Goal: Task Accomplishment & Management: Manage account settings

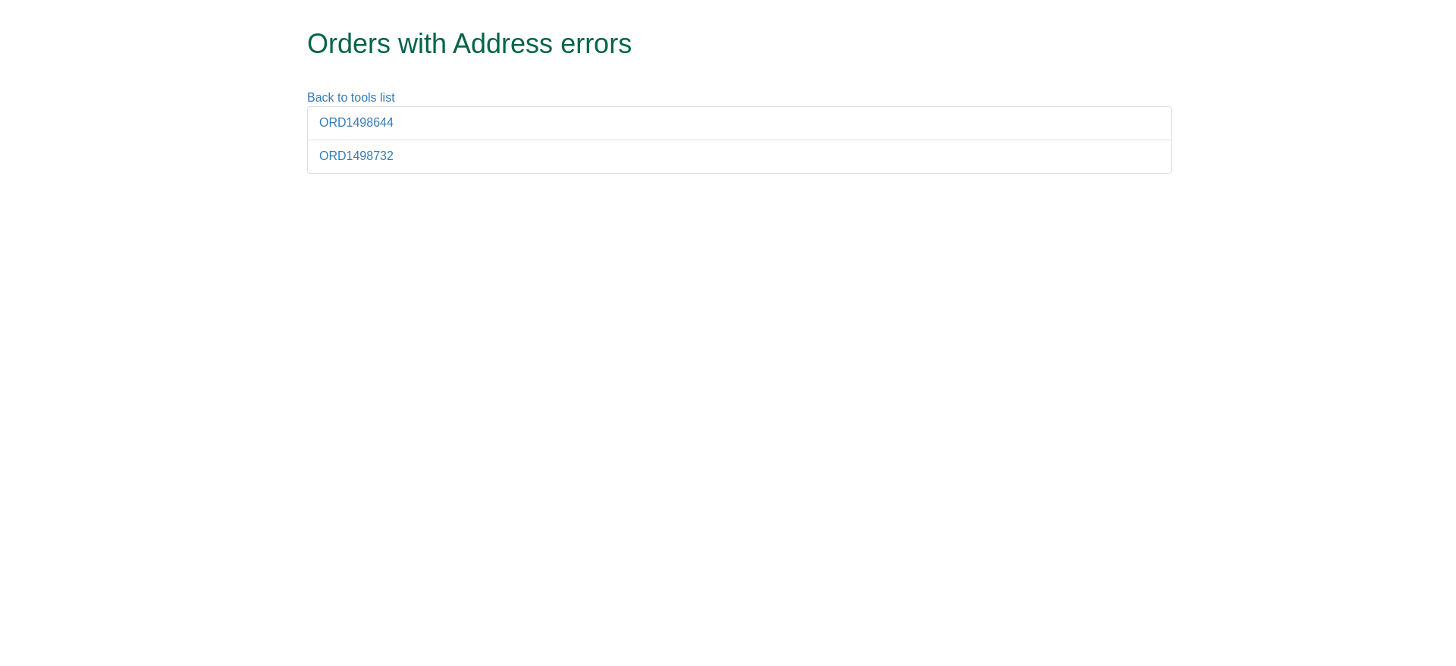
click at [360, 107] on li "ORD1498644" at bounding box center [739, 123] width 865 height 34
click at [365, 115] on li "ORD1498644" at bounding box center [739, 123] width 865 height 34
click at [378, 121] on link "ORD1498644" at bounding box center [356, 122] width 74 height 13
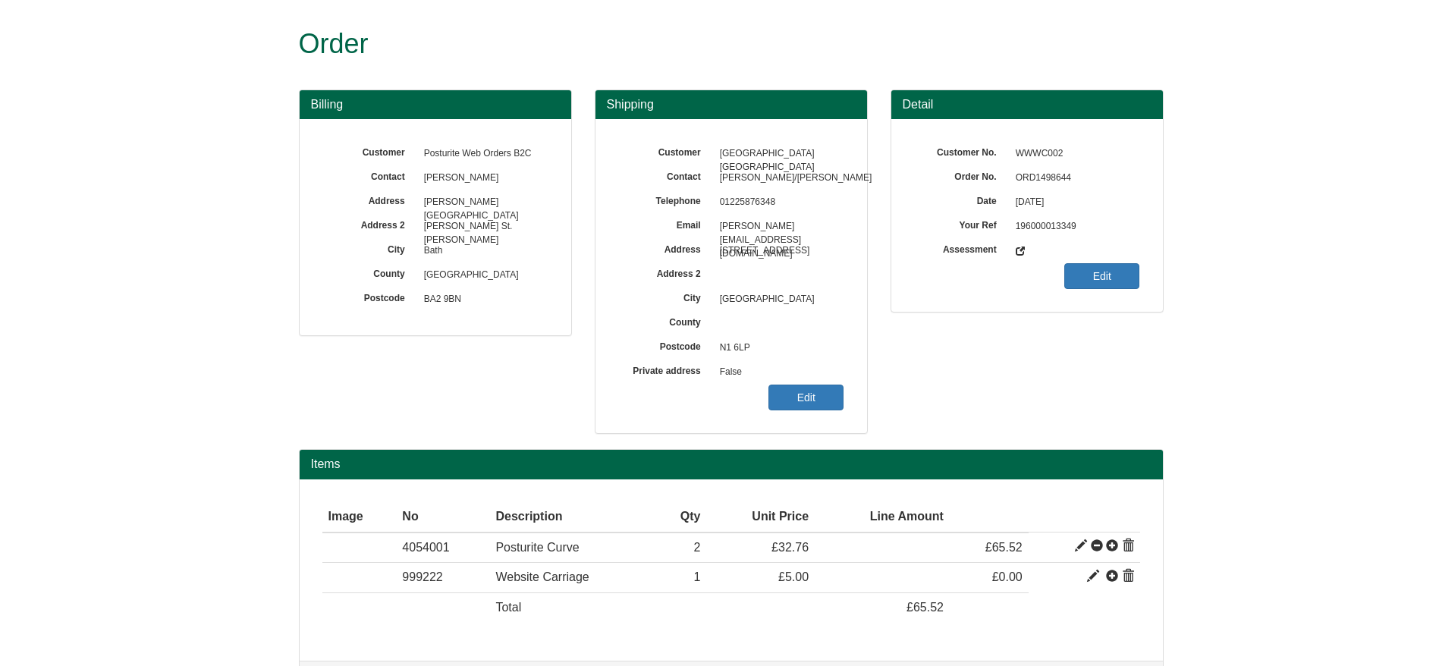
click at [1038, 181] on span "ORD1498644" at bounding box center [1074, 178] width 132 height 24
copy span "ORD1498644"
click at [795, 385] on link "Edit" at bounding box center [805, 398] width 75 height 26
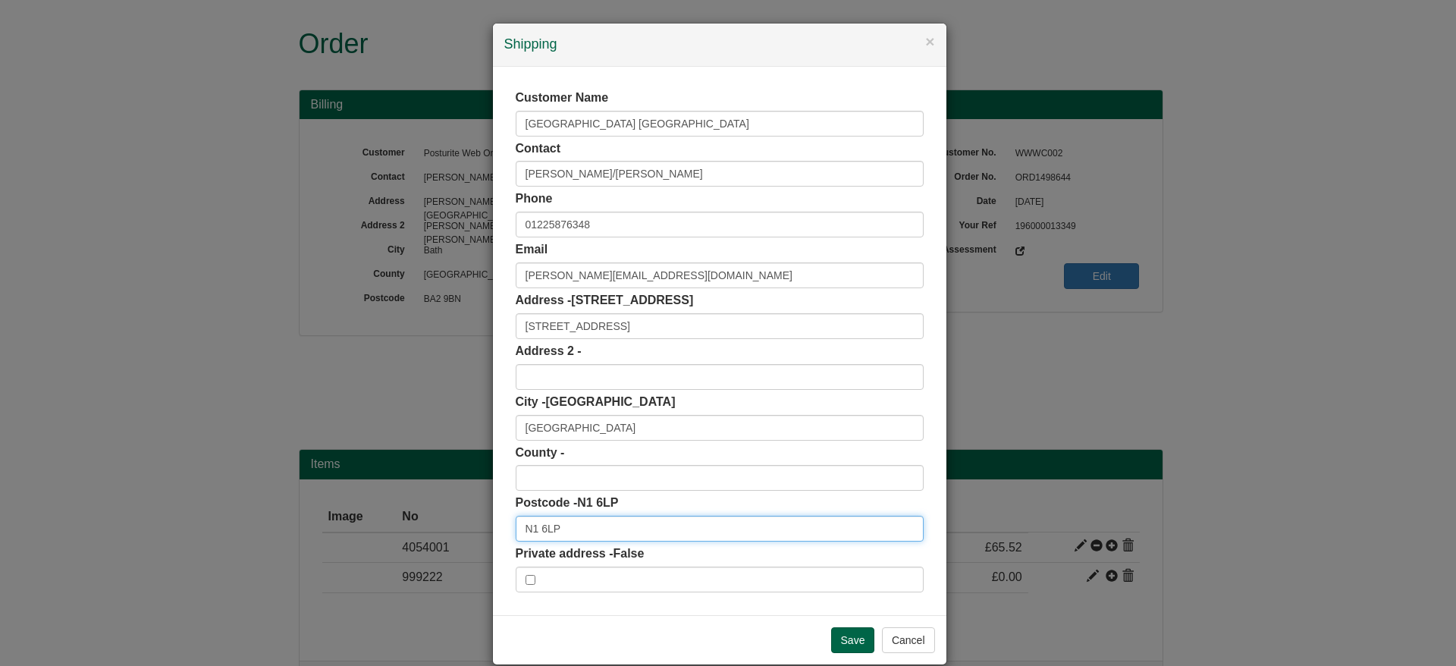
drag, startPoint x: 573, startPoint y: 525, endPoint x: 433, endPoint y: 542, distance: 141.4
click at [433, 542] on div "× Shipping Customer Name Bath Spa University London Contact Stephanie Hart/Hele…" at bounding box center [728, 333] width 1456 height 666
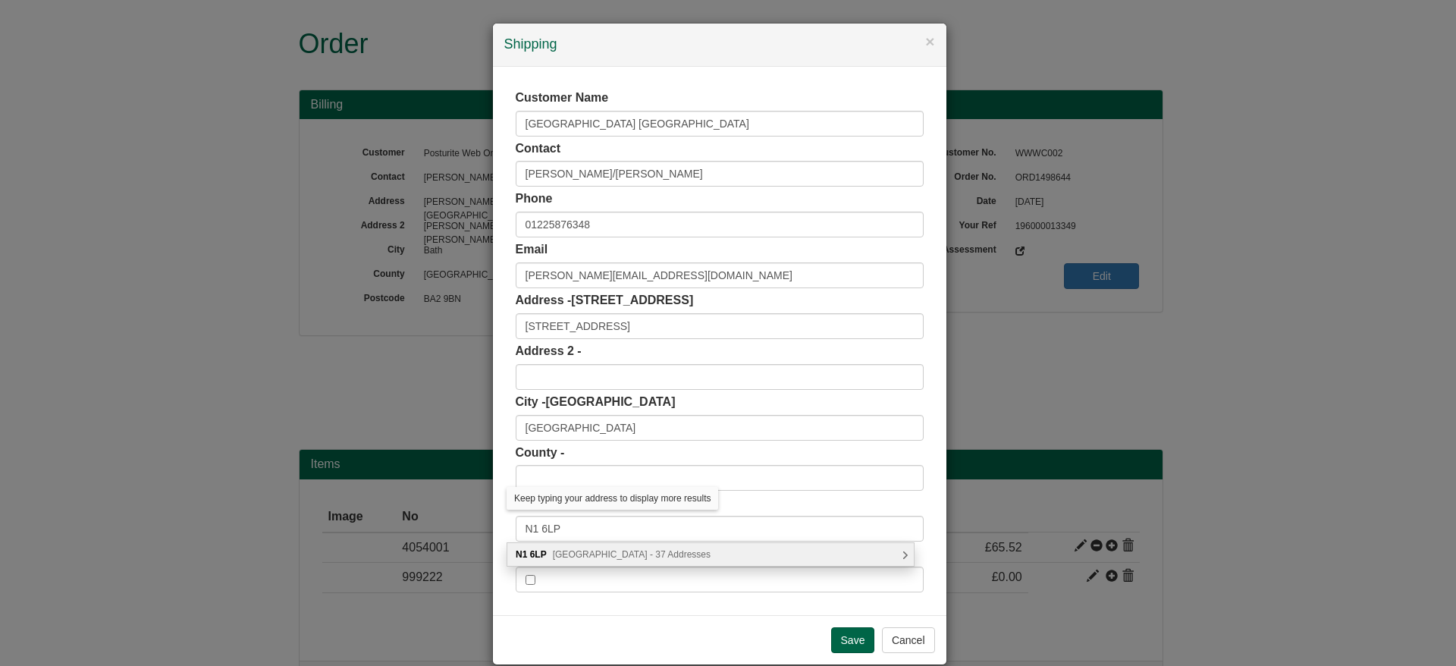
click at [639, 545] on div "N1 6LP Hoxton Street, London - 37 Addresses" at bounding box center [710, 554] width 407 height 23
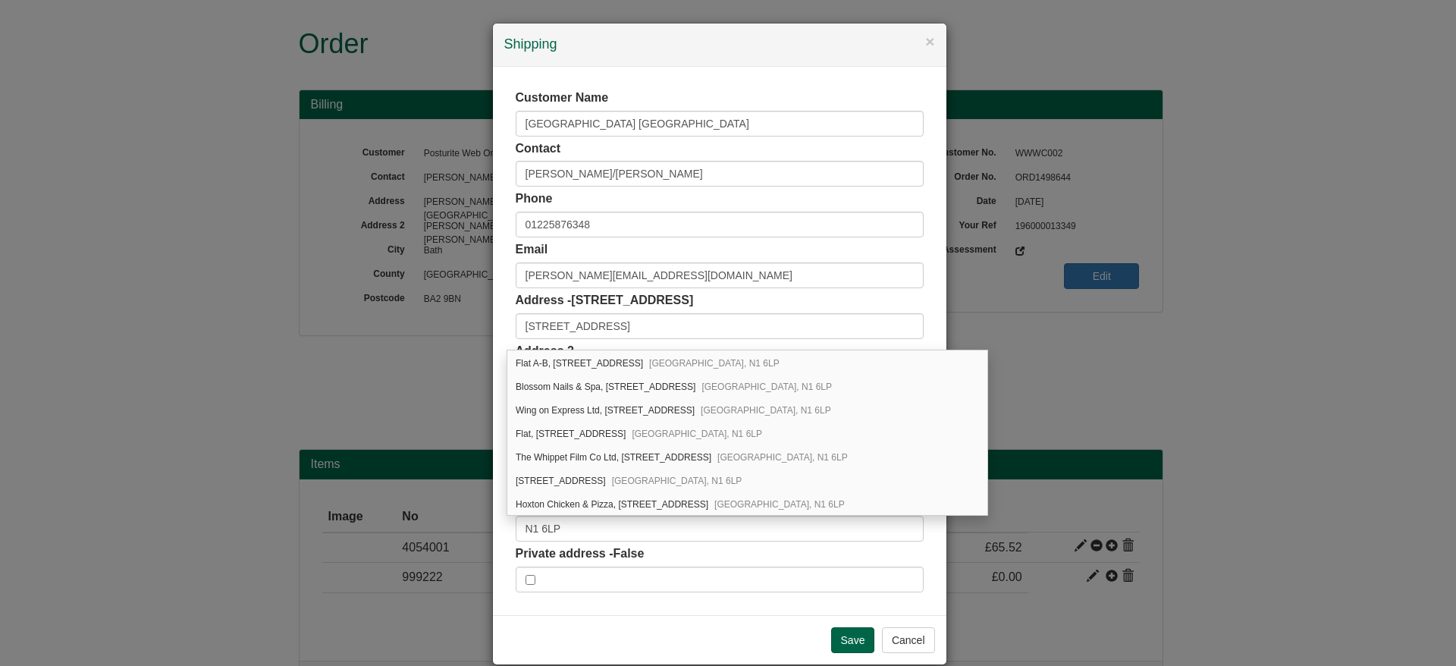
scroll to position [517, 0]
click at [743, 607] on div "Customer Name Bath Spa University London Contact Stephanie Hart/Helen Neal Phon…" at bounding box center [720, 341] width 454 height 548
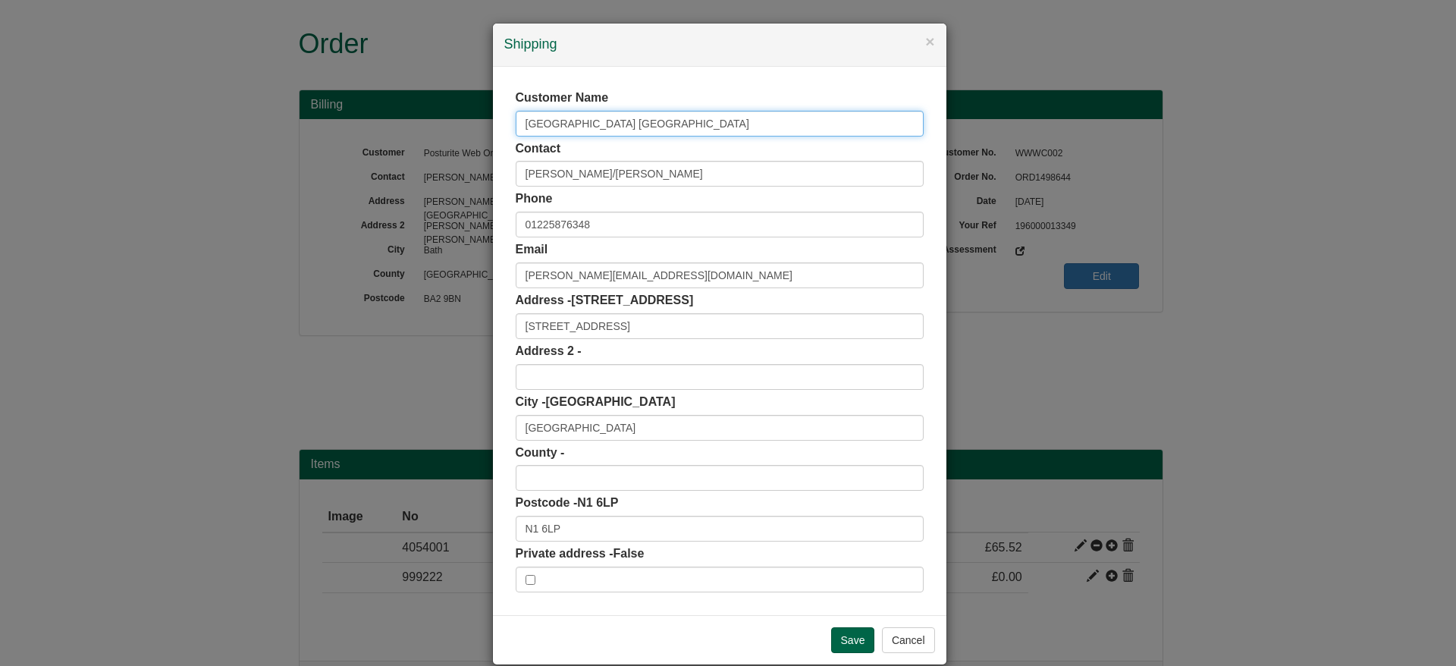
drag, startPoint x: 653, startPoint y: 118, endPoint x: 285, endPoint y: 140, distance: 368.5
click at [285, 140] on div "× Shipping Customer Name Bath Spa University London Contact Stephanie Hart/Hele…" at bounding box center [728, 333] width 1456 height 666
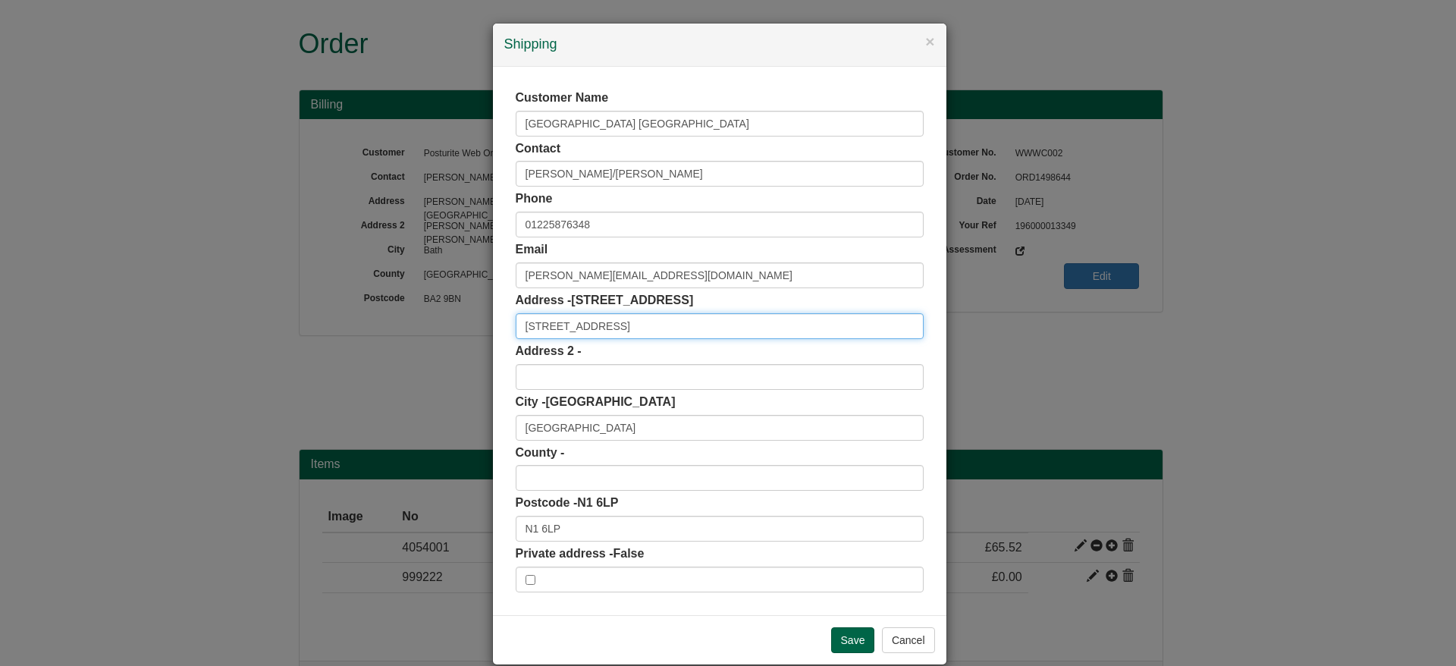
scroll to position [0, 0]
drag, startPoint x: 614, startPoint y: 325, endPoint x: 401, endPoint y: 355, distance: 215.2
click at [401, 355] on div "× Shipping Customer Name Bath Spa University London Contact Stephanie Hart/Hele…" at bounding box center [728, 333] width 1456 height 666
click at [589, 530] on input "N1 6LP" at bounding box center [720, 529] width 408 height 26
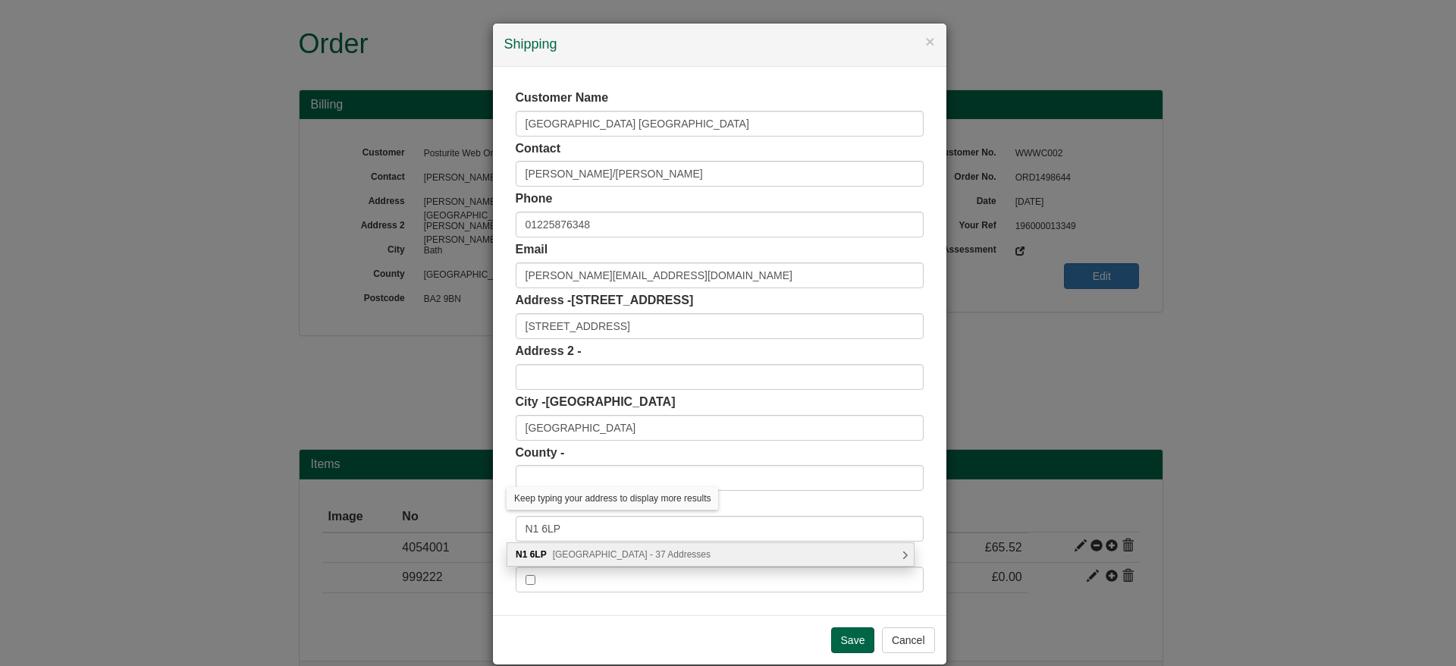
click at [613, 545] on div "N1 6LP Hoxton Street, London - 37 Addresses" at bounding box center [710, 554] width 407 height 23
type input "N1 6LP"
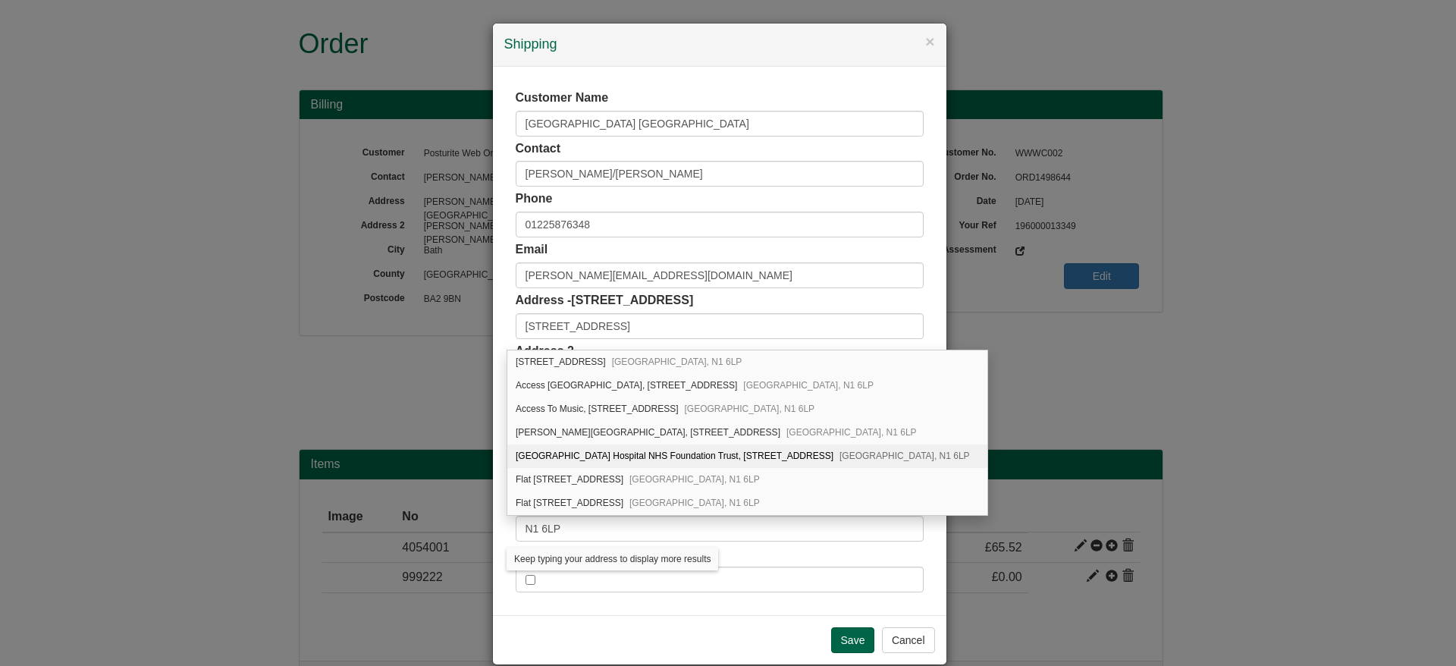
click at [642, 451] on div "Homerton University Hospital NHS Foundation Trust, 50 Hoxton Street London, N1 …" at bounding box center [747, 456] width 480 height 24
type input "Homerton University Hospital NHS Foundation Trust"
type input "50 Hoxton Street"
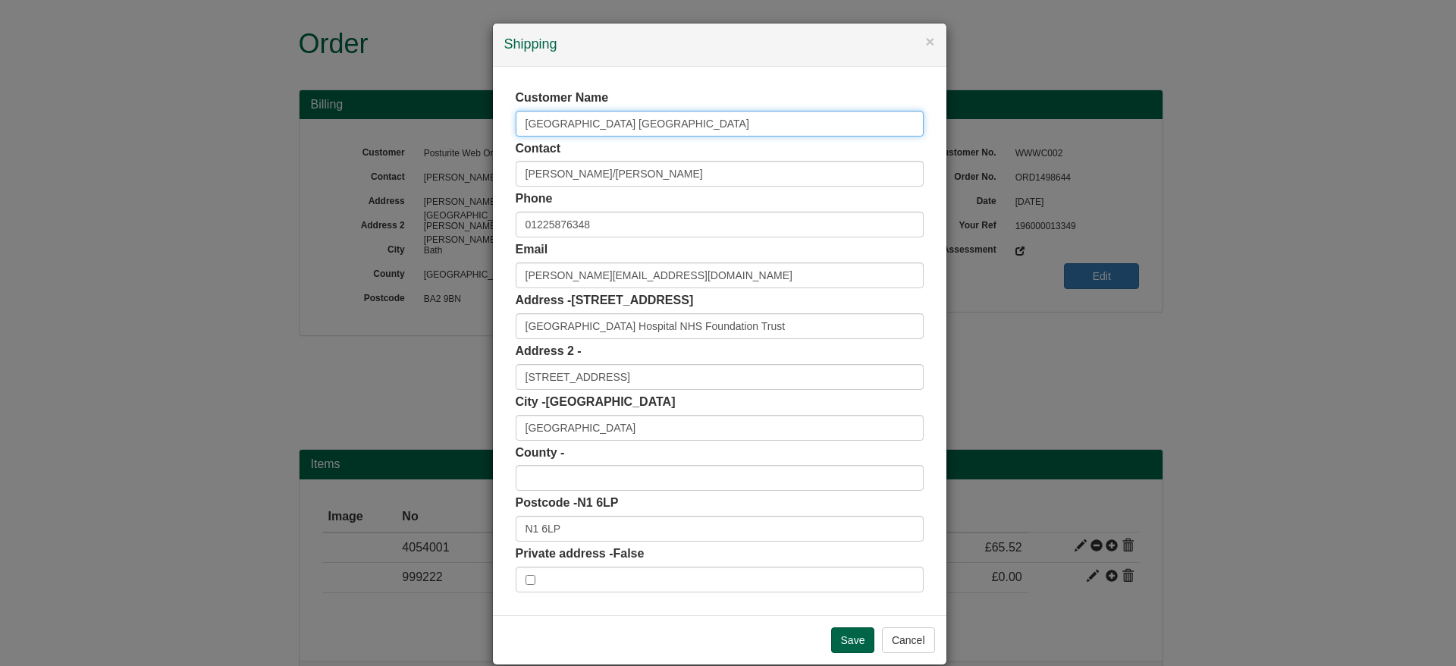
drag, startPoint x: 652, startPoint y: 122, endPoint x: 356, endPoint y: 134, distance: 296.1
click at [356, 134] on div "× Shipping Customer Name Bath Spa University London Contact Stephanie Hart/Hele…" at bounding box center [728, 333] width 1456 height 666
click at [493, 142] on div "Customer Name Contact Stephanie Hart/Helen Neal Phone 01225876348 Email h.neal@…" at bounding box center [720, 341] width 454 height 548
click at [834, 643] on input "Save" at bounding box center [853, 640] width 44 height 26
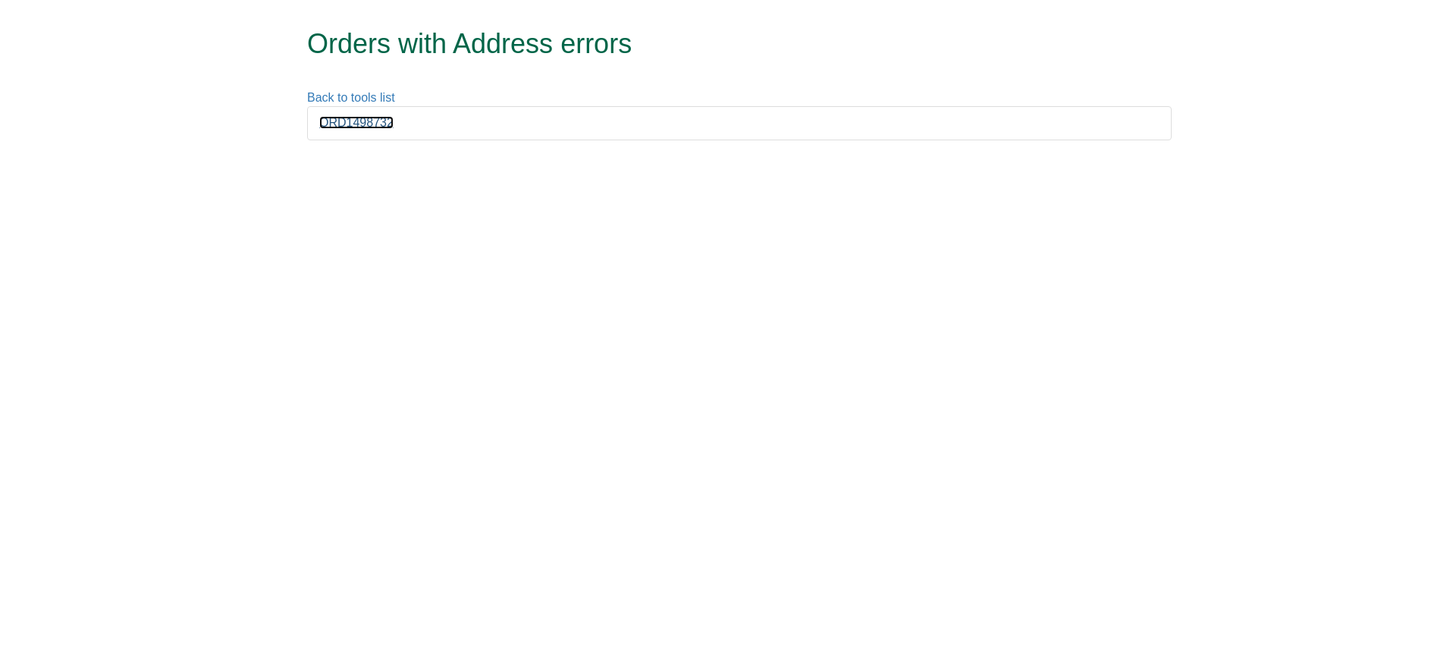
click at [358, 116] on link "ORD1498732" at bounding box center [356, 122] width 74 height 13
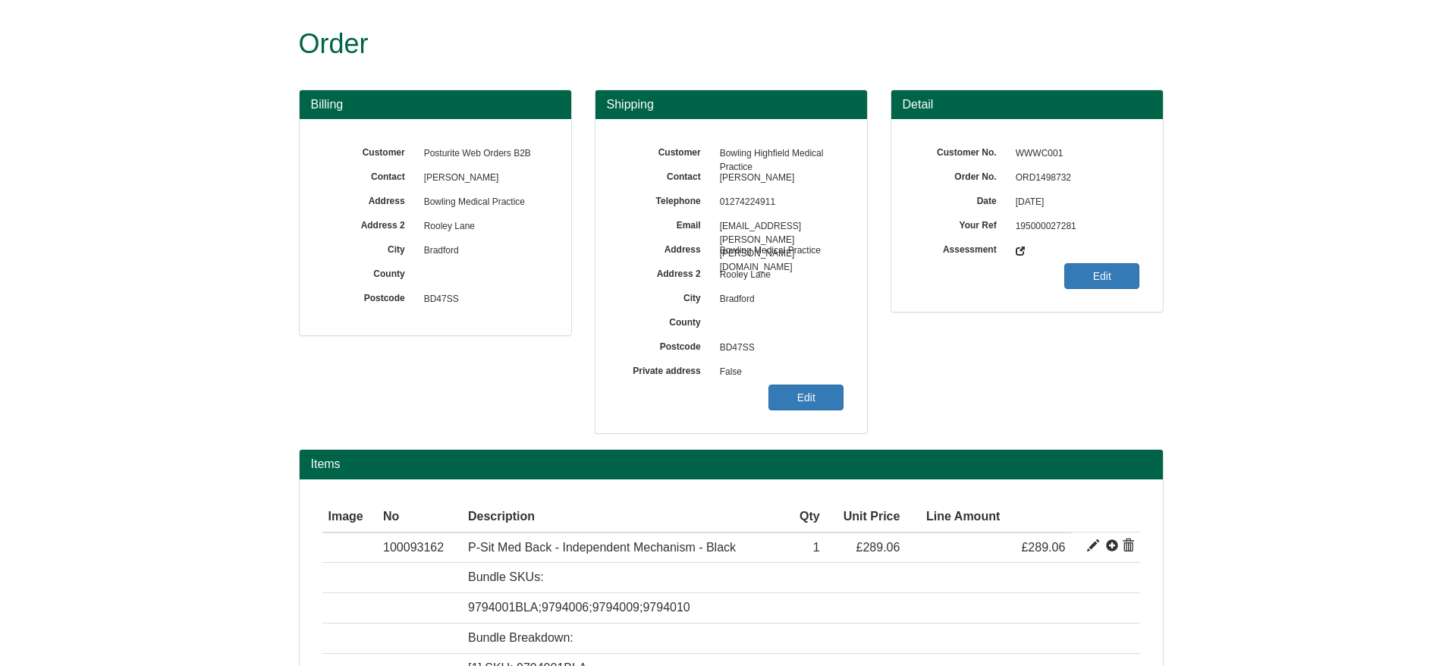
click at [1034, 175] on span "ORD1498732" at bounding box center [1074, 178] width 132 height 24
copy span "ORD1498732"
click at [825, 387] on link "Edit" at bounding box center [805, 398] width 75 height 26
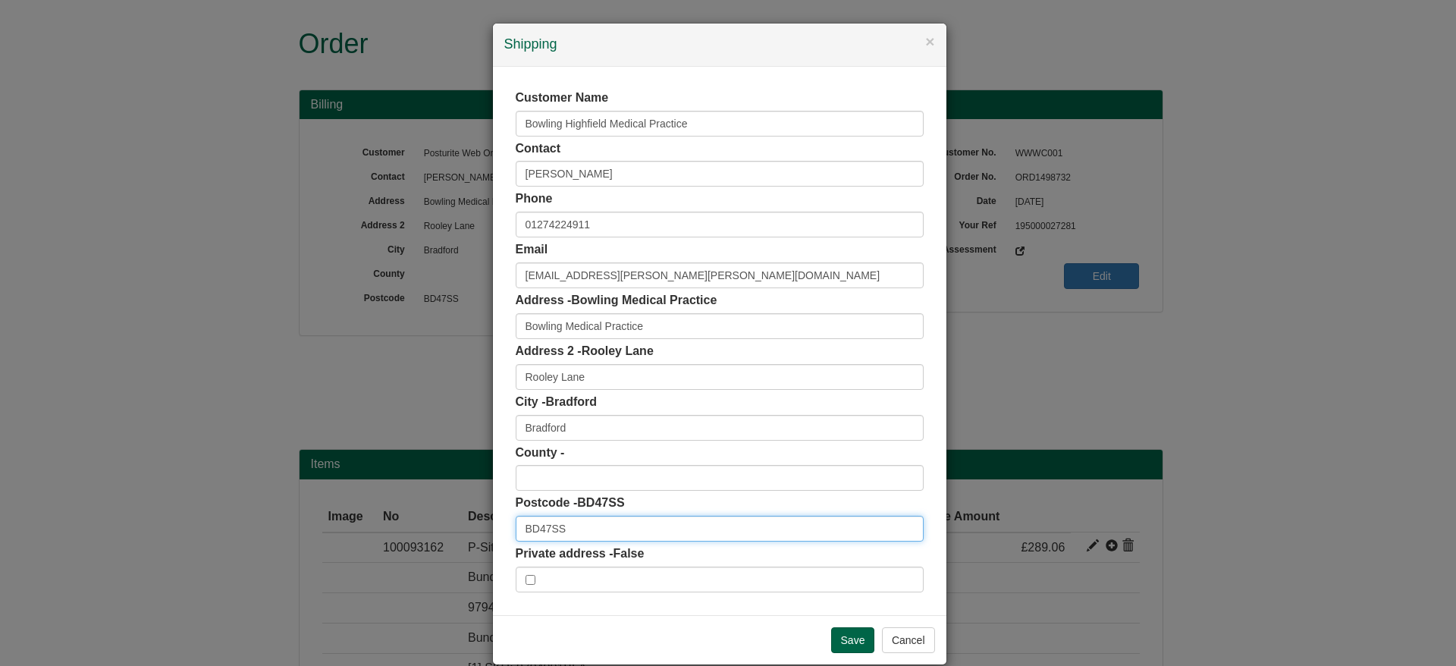
drag, startPoint x: 500, startPoint y: 525, endPoint x: 435, endPoint y: 531, distance: 65.5
click at [435, 531] on div "× Shipping Customer Name Bowling Highfield Medical Practice Contact sian nichol…" at bounding box center [728, 333] width 1456 height 666
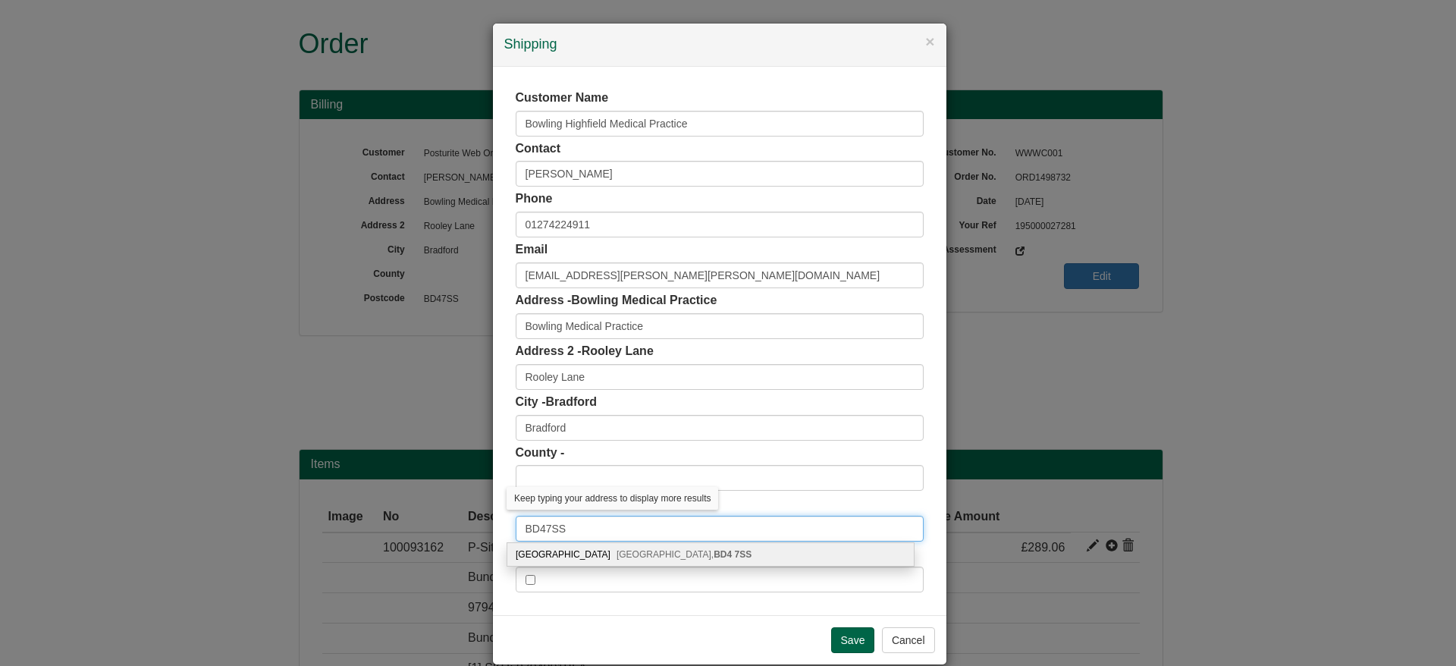
click at [535, 529] on input "BD47SS" at bounding box center [720, 529] width 408 height 26
click at [543, 529] on input "BD47SS" at bounding box center [720, 529] width 408 height 26
click at [536, 530] on input "BD47SS" at bounding box center [720, 529] width 408 height 26
type input "BD4 7SS"
click at [583, 553] on div "Rooley Lane Medical Centre, Rooley Lane Bradford, BD4 7SS" at bounding box center [710, 554] width 407 height 23
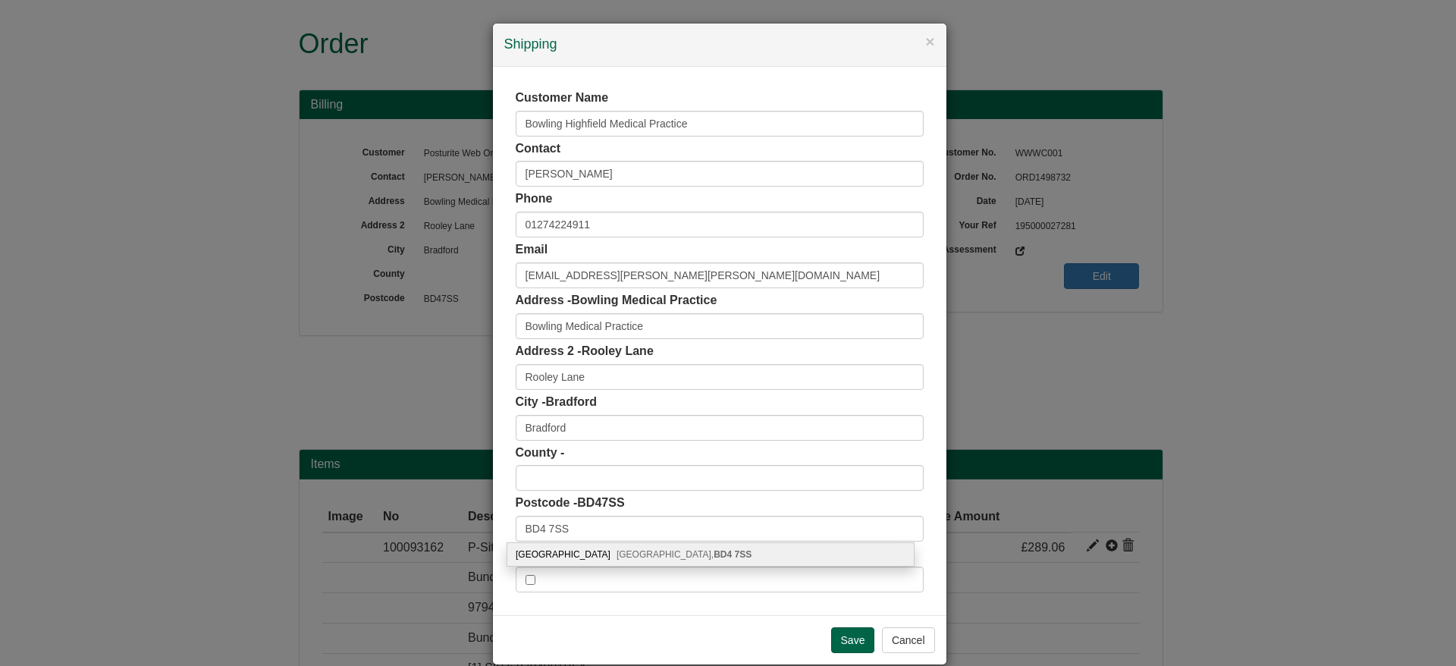
type input "Rooley Lane Medical Centre"
type input "West Yorkshire"
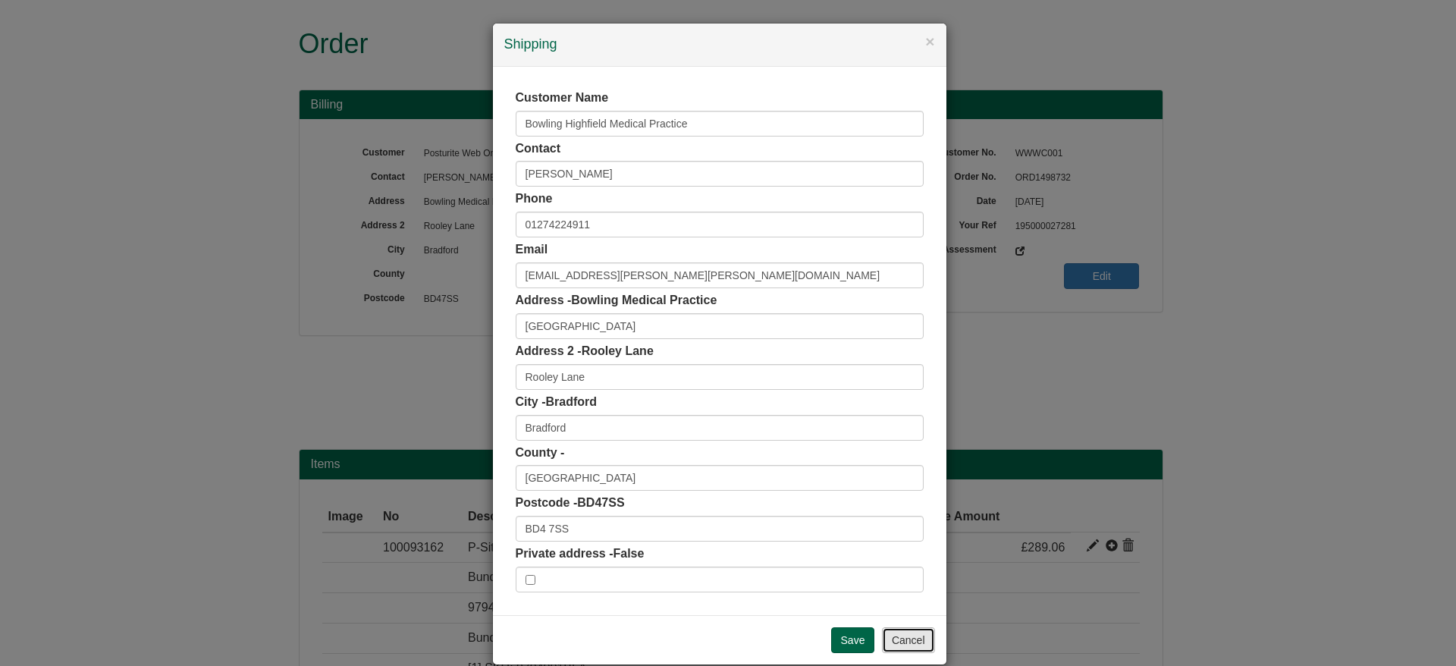
click at [919, 643] on button "Cancel" at bounding box center [908, 640] width 53 height 26
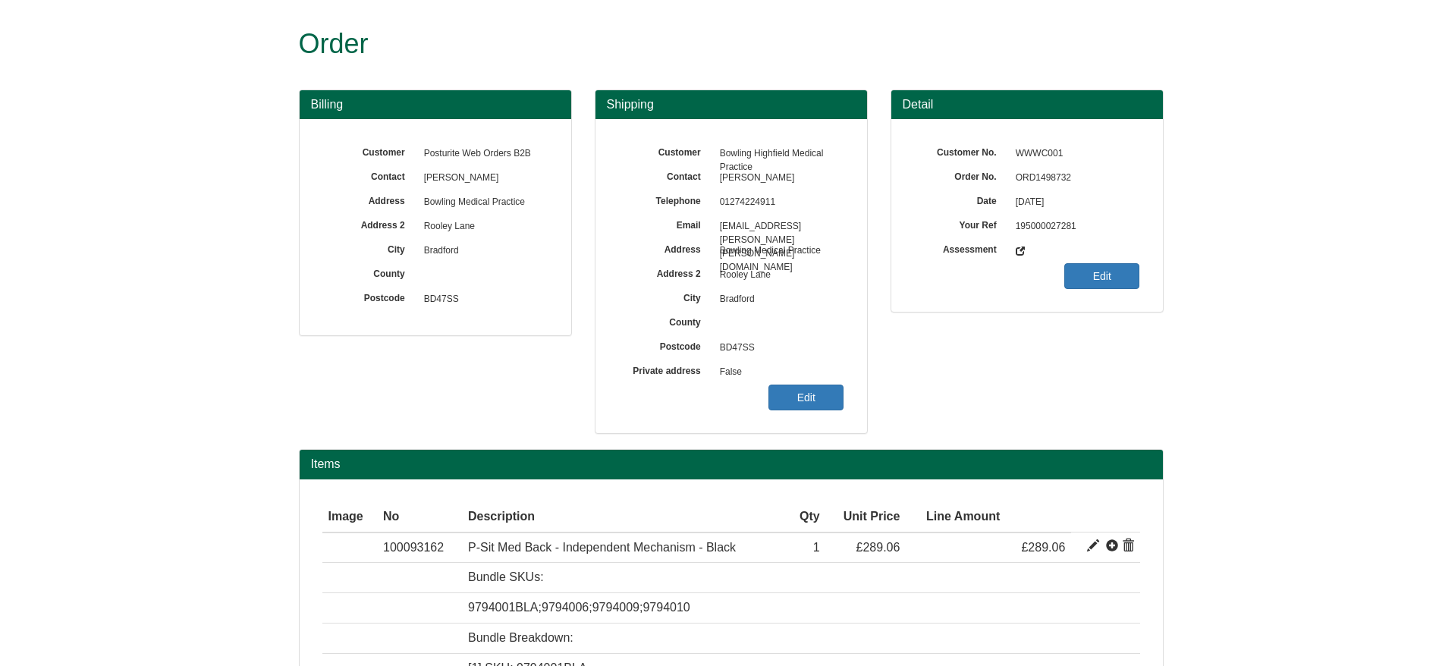
click at [831, 413] on div "Customer Bowling Highfield Medical Practice Contact sian nicholson Telephone 01…" at bounding box center [731, 276] width 272 height 314
click at [781, 382] on span "False" at bounding box center [778, 372] width 132 height 24
click at [784, 388] on link "Edit" at bounding box center [805, 398] width 75 height 26
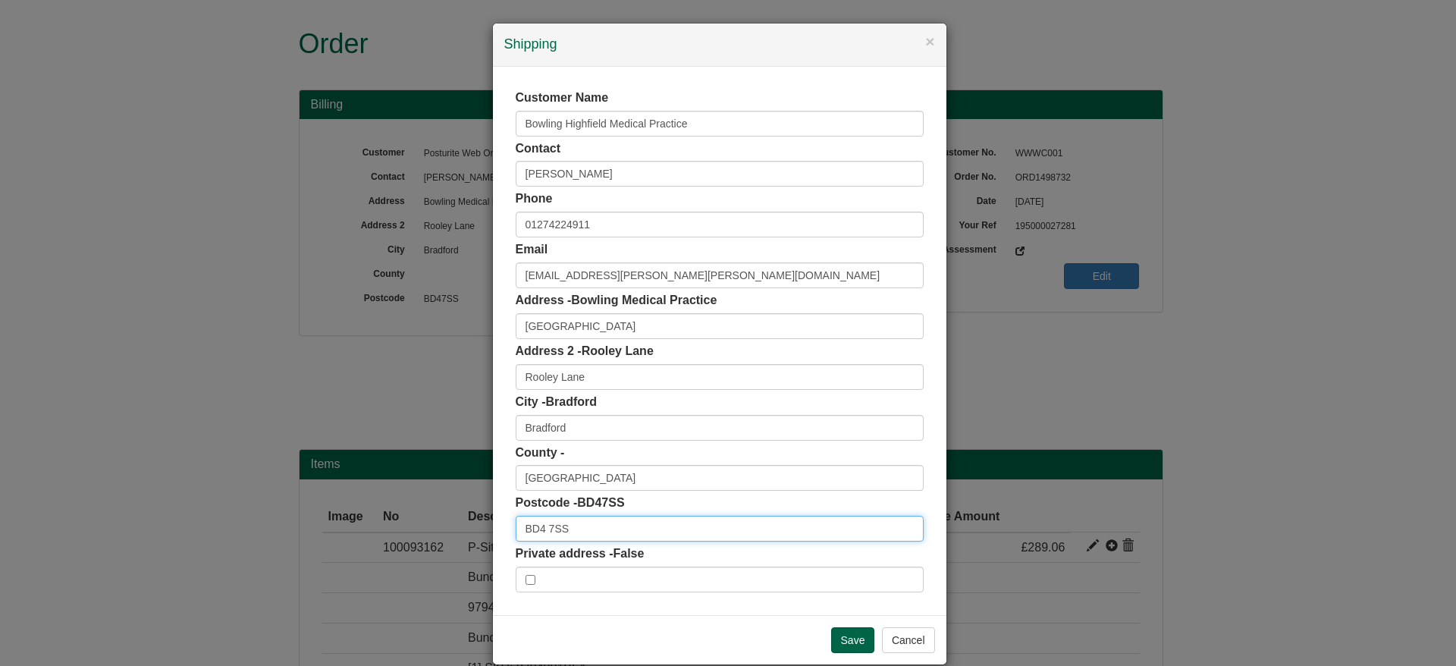
drag, startPoint x: 573, startPoint y: 521, endPoint x: 466, endPoint y: 527, distance: 107.1
click at [466, 527] on div "× Shipping Customer Name Bowling Highfield Medical Practice Contact sian nichol…" at bounding box center [728, 333] width 1456 height 666
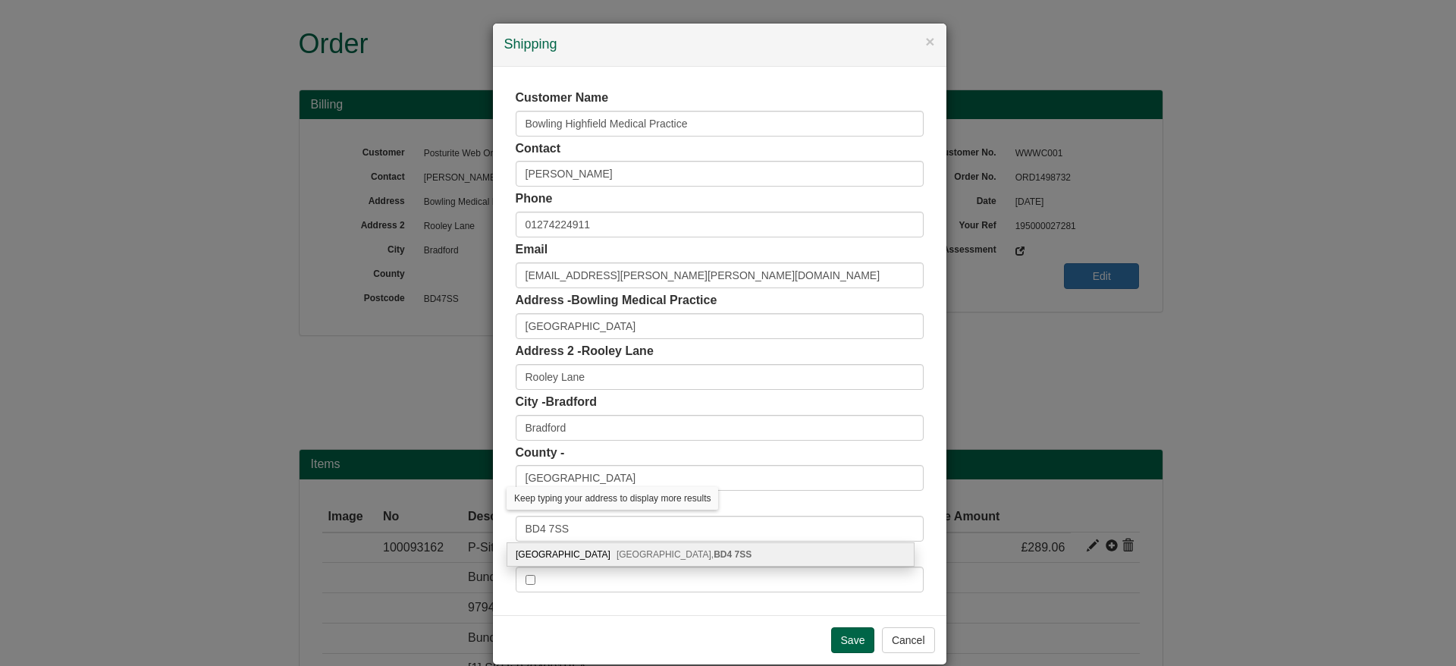
click at [1005, 312] on div "× Shipping Customer Name Bowling Highfield Medical Practice Contact sian nichol…" at bounding box center [728, 333] width 1456 height 666
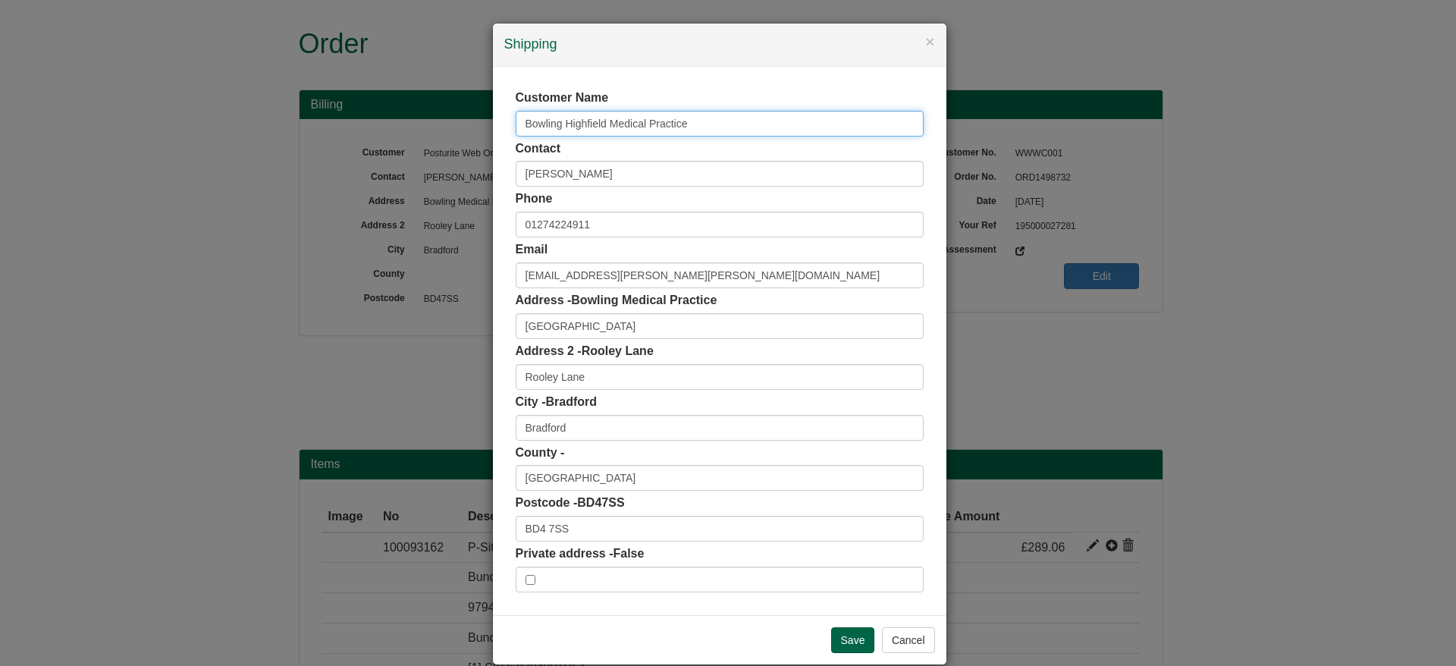
drag, startPoint x: 706, startPoint y: 118, endPoint x: 426, endPoint y: 133, distance: 281.0
click at [426, 133] on div "× Shipping Customer Name Bowling Highfield Medical Practice Contact sian nichol…" at bounding box center [728, 333] width 1456 height 666
drag, startPoint x: 605, startPoint y: 530, endPoint x: 416, endPoint y: 557, distance: 190.0
click at [416, 557] on div "× Shipping Customer Name Bowling Highfield Medical Practice Contact sian nichol…" at bounding box center [728, 333] width 1456 height 666
drag, startPoint x: 712, startPoint y: 120, endPoint x: 468, endPoint y: 115, distance: 244.3
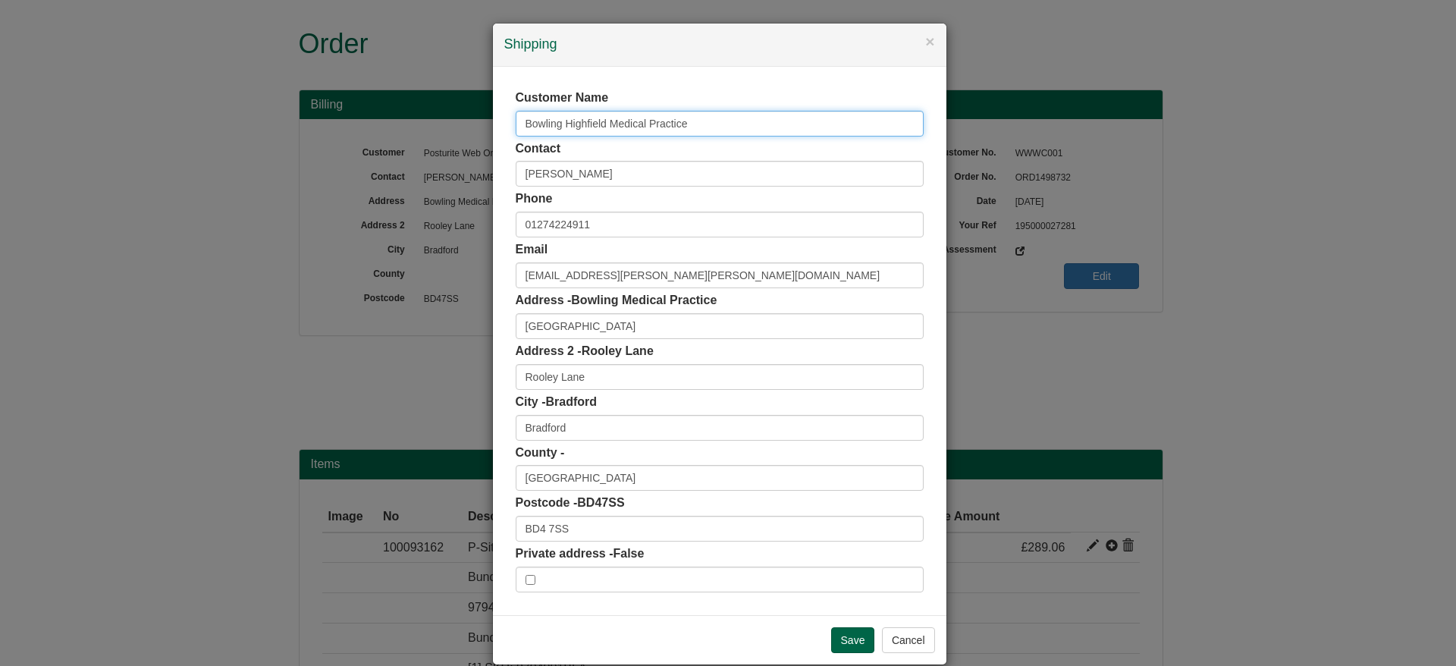
click at [468, 115] on div "× Shipping Customer Name Bowling Highfield Medical Practice Contact sian nichol…" at bounding box center [728, 333] width 1456 height 666
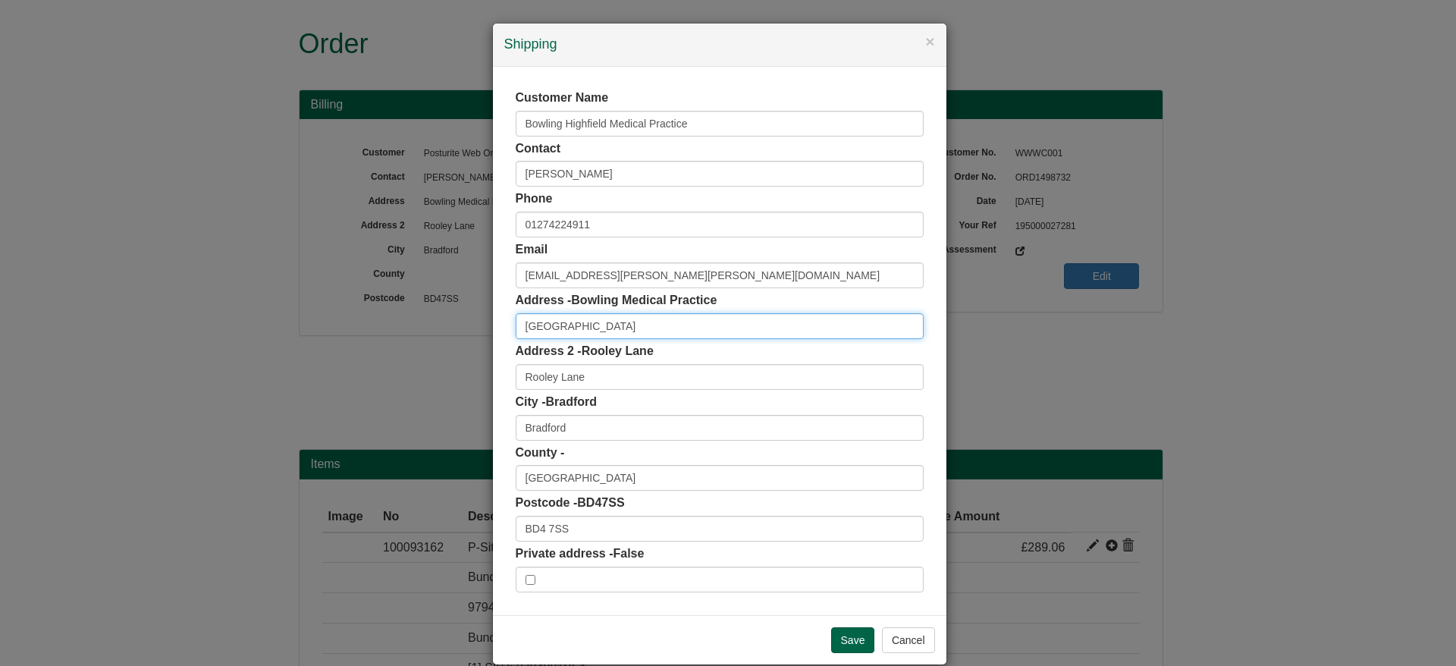
drag, startPoint x: 676, startPoint y: 322, endPoint x: 431, endPoint y: 338, distance: 245.5
click at [431, 338] on div "× Shipping Customer Name Bowling Highfield Medical Practice Contact sian nichol…" at bounding box center [728, 333] width 1456 height 666
paste input "Bowling Highfield Medical Practic"
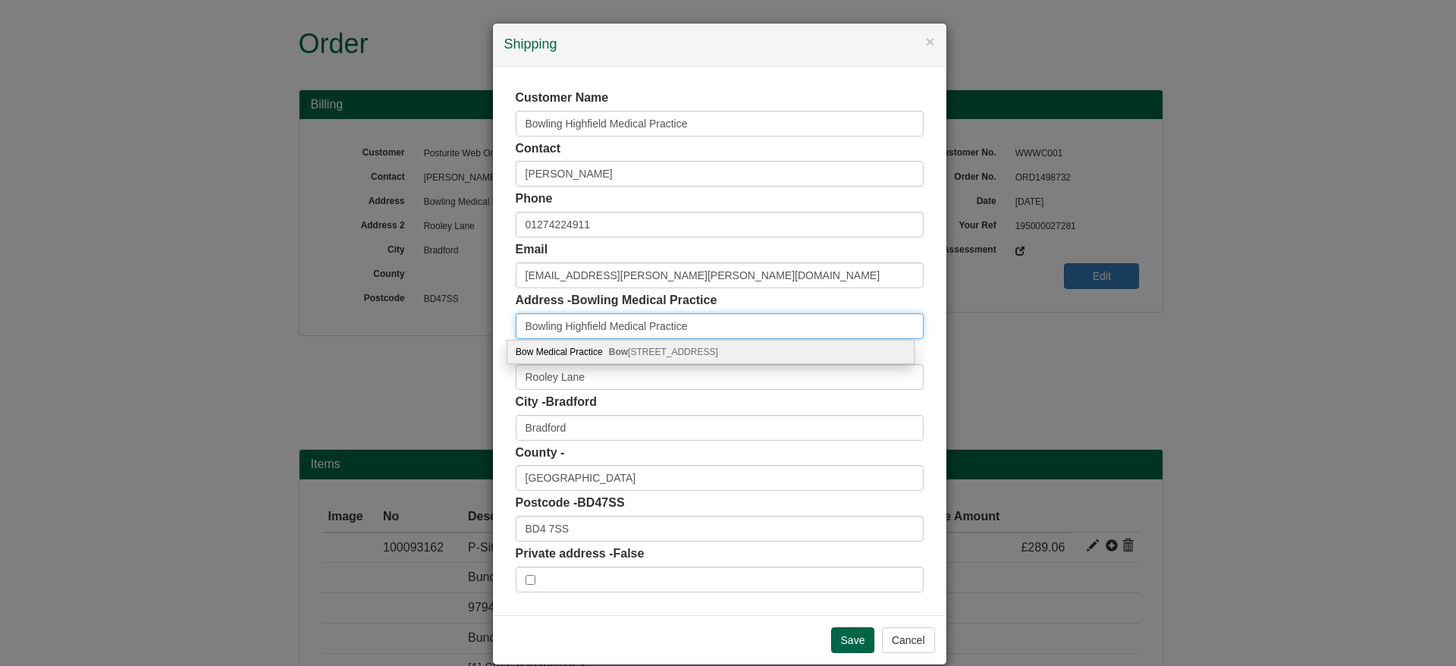
type input "Bowling Highfield Medical Practice"
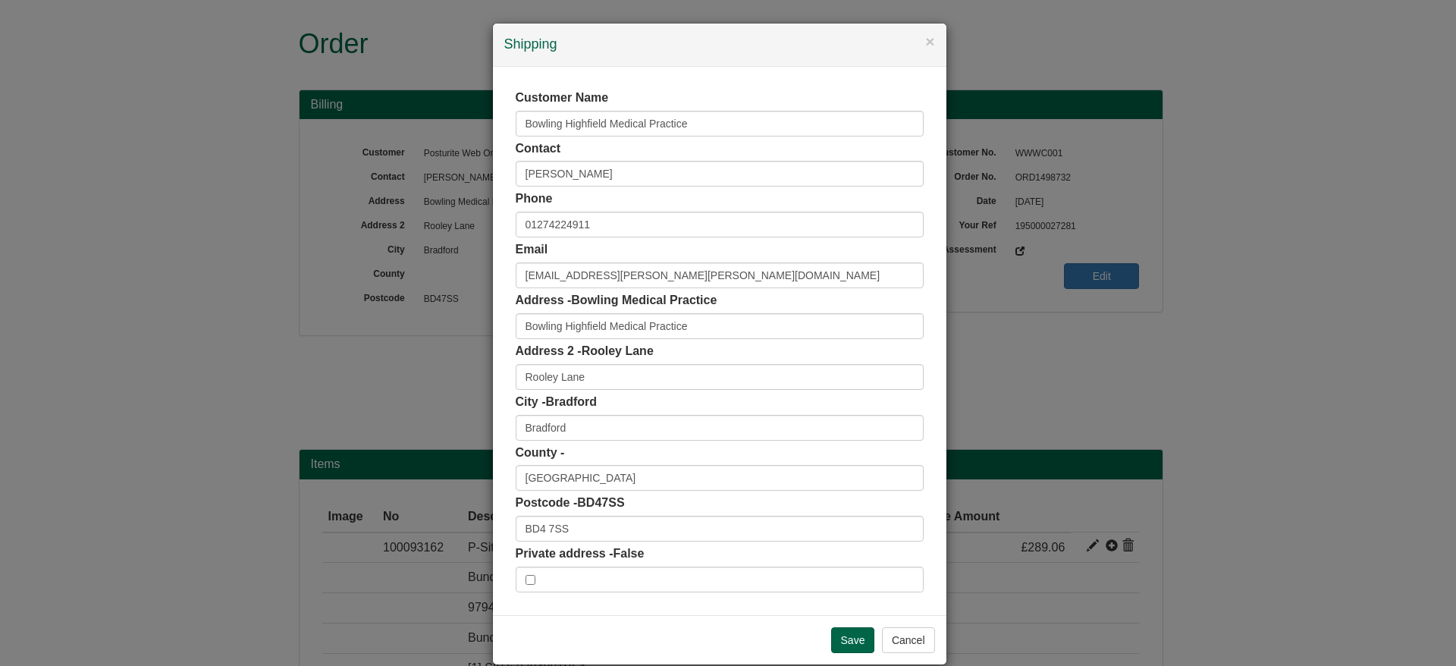
click at [579, 542] on div "Customer Name Bowling Highfield Medical Practice Contact sian nicholson Phone 0…" at bounding box center [720, 341] width 408 height 503
click at [578, 536] on input "BD4 7SS" at bounding box center [720, 529] width 408 height 26
click at [608, 526] on input "BD4 7SS" at bounding box center [720, 529] width 408 height 26
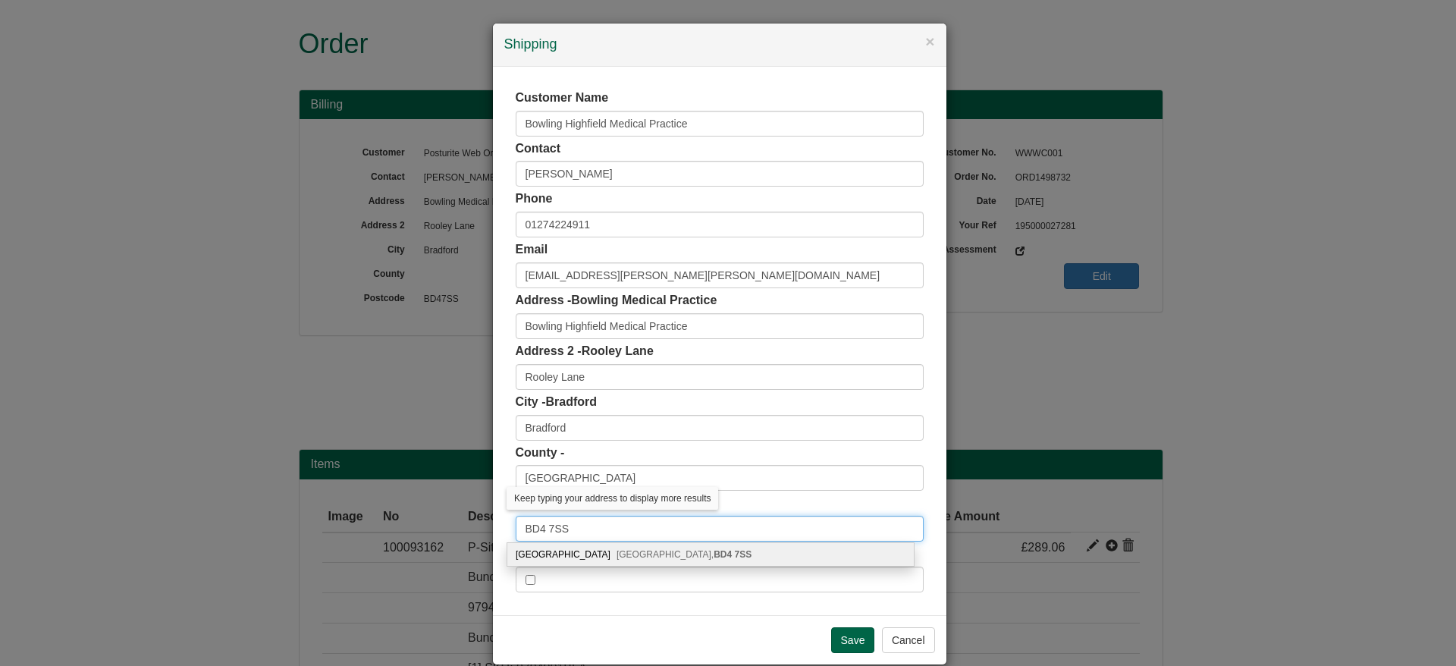
type input "BD4 7SS"
click at [623, 543] on div "Rooley Lane Medical Centre, Rooley Lane Bradford, BD4 7SS" at bounding box center [710, 554] width 407 height 23
type input "Rooley Lane Medical Centre"
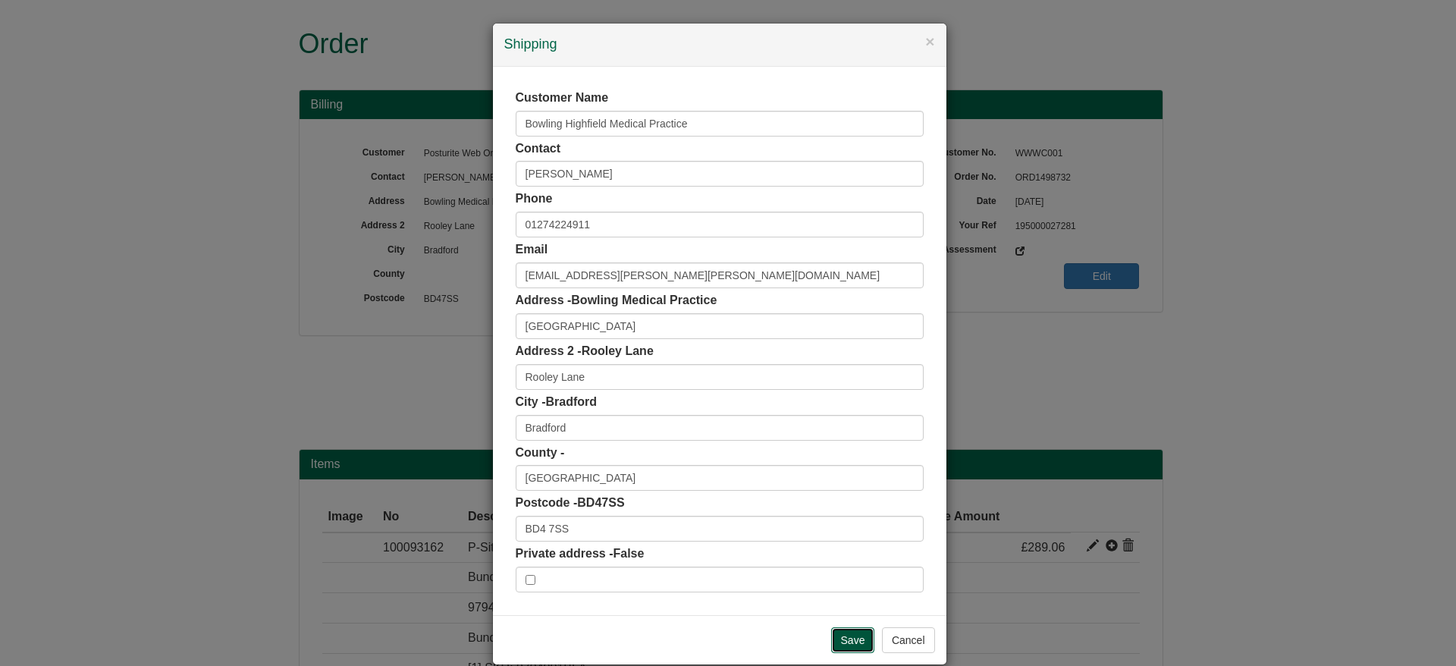
click at [848, 649] on input "Save" at bounding box center [853, 640] width 44 height 26
